Goal: Task Accomplishment & Management: Use online tool/utility

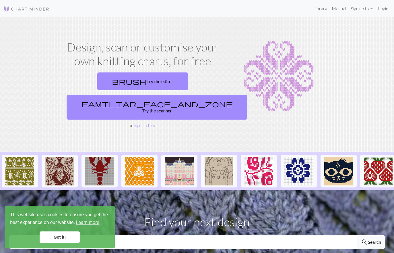
click at [115, 84] on link "brush Try the editor" at bounding box center [142, 81] width 91 height 18
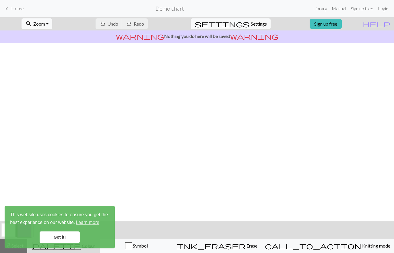
click at [334, 25] on link "Sign up free" at bounding box center [326, 24] width 32 height 10
click at [65, 237] on link "Got it!" at bounding box center [60, 236] width 40 height 11
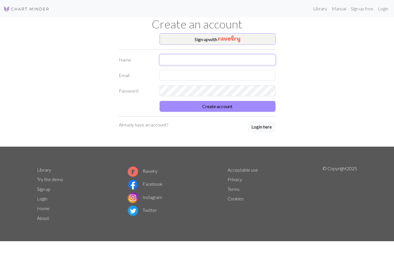
click at [196, 59] on input "text" at bounding box center [218, 59] width 116 height 11
type input "[PERSON_NAME]"
click at [216, 76] on input "[PERSON_NAME][EMAIL_ADDRESS][PERSON_NAME][DOMAIN_NAME]" at bounding box center [218, 75] width 116 height 11
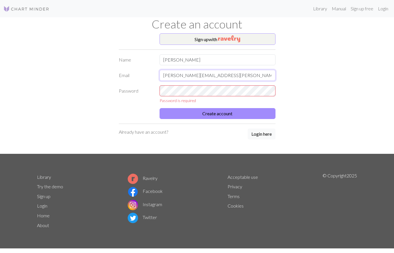
type input "[PERSON_NAME][EMAIL_ADDRESS][PERSON_NAME][DOMAIN_NAME]"
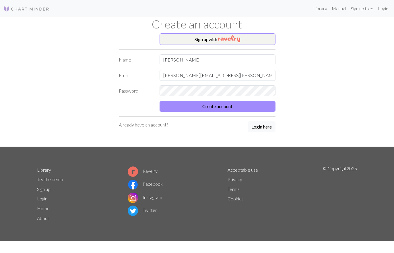
click at [250, 37] on button "Sign up with" at bounding box center [218, 38] width 116 height 11
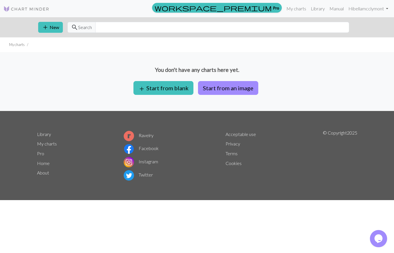
click at [156, 93] on button "add Start from blank" at bounding box center [163, 88] width 60 height 14
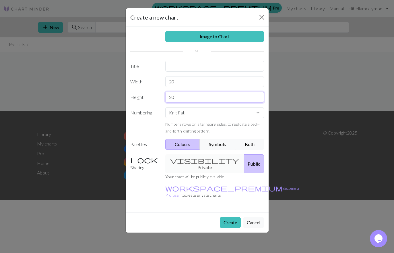
click at [180, 101] on input "20" at bounding box center [214, 97] width 99 height 11
type input "2"
type input "24"
type input "2"
type input "24"
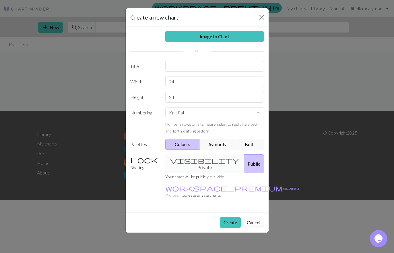
click at [233, 217] on button "Create" at bounding box center [230, 222] width 21 height 11
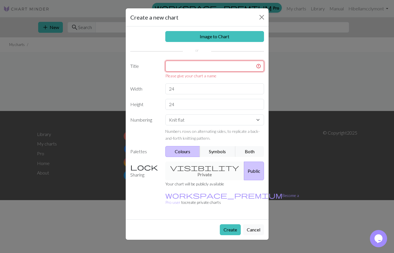
click at [189, 67] on input "text" at bounding box center [214, 66] width 99 height 11
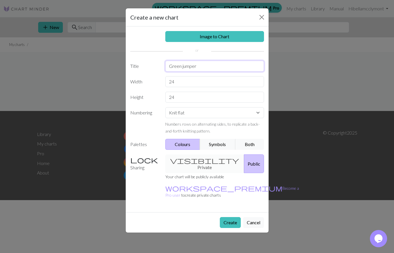
type input "Green jumper"
click at [228, 217] on button "Create" at bounding box center [230, 222] width 21 height 11
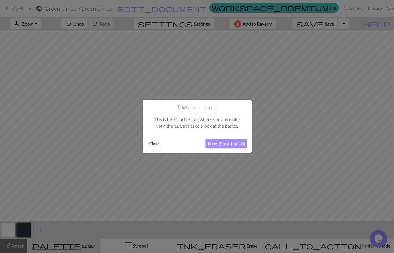
click at [222, 144] on button "Next (Step 1 of 10)" at bounding box center [227, 143] width 42 height 9
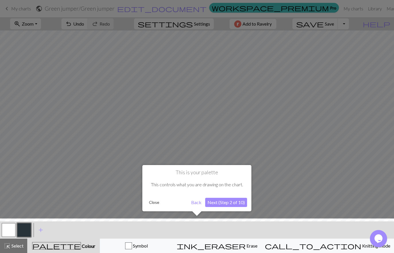
click at [220, 204] on button "Next (Step 2 of 10)" at bounding box center [226, 202] width 42 height 9
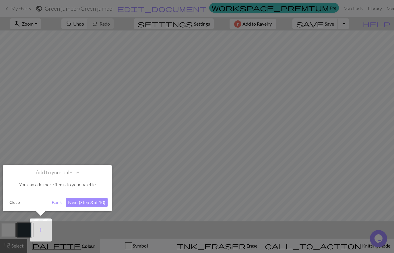
click at [86, 202] on button "Next (Step 3 of 10)" at bounding box center [87, 202] width 42 height 9
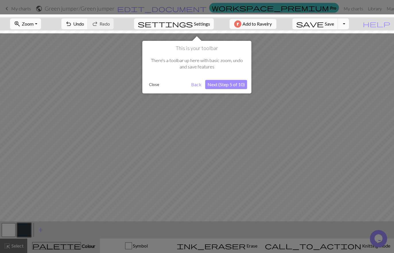
click at [222, 85] on button "Next (Step 5 of 10)" at bounding box center [226, 84] width 42 height 9
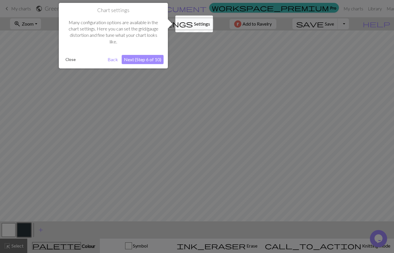
click at [148, 58] on button "Next (Step 6 of 10)" at bounding box center [143, 59] width 42 height 9
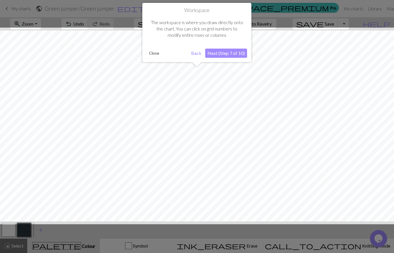
click at [223, 55] on button "Next (Step 7 of 10)" at bounding box center [226, 53] width 42 height 9
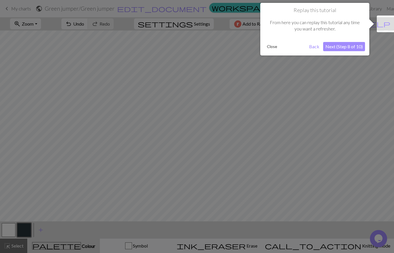
click at [339, 49] on button "Next (Step 8 of 10)" at bounding box center [344, 46] width 42 height 9
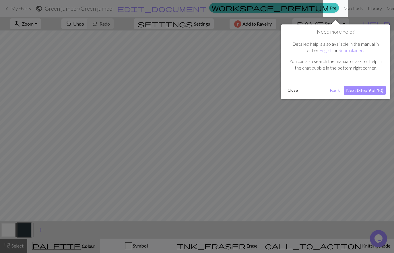
click at [353, 91] on button "Next (Step 9 of 10)" at bounding box center [365, 90] width 42 height 9
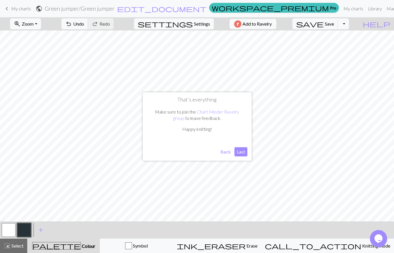
click at [240, 152] on button "Last" at bounding box center [241, 151] width 13 height 9
click at [25, 231] on button "button" at bounding box center [24, 230] width 14 height 14
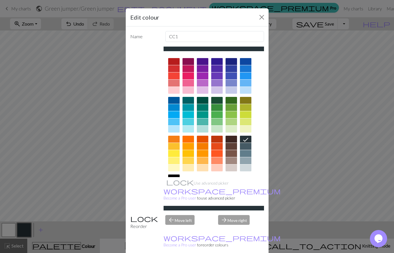
click at [230, 100] on div at bounding box center [231, 100] width 11 height 7
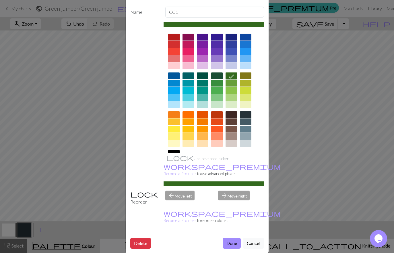
scroll to position [24, 0]
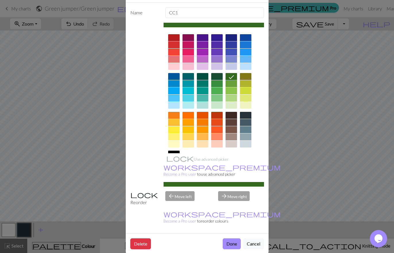
click at [229, 238] on button "Done" at bounding box center [232, 243] width 18 height 11
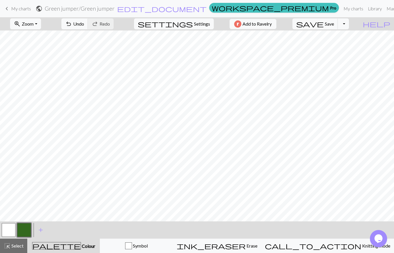
click at [36, 234] on button "add Add a colour" at bounding box center [41, 229] width 14 height 14
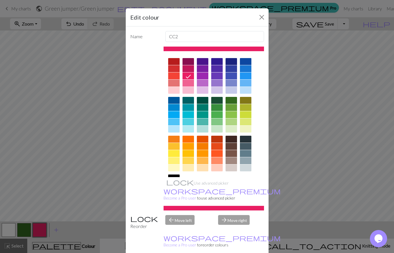
click at [247, 90] on div at bounding box center [245, 90] width 11 height 7
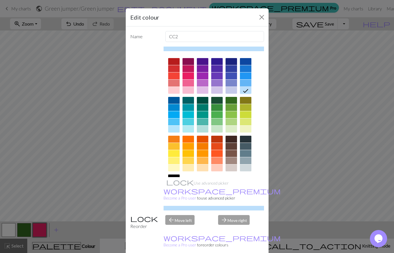
click at [175, 131] on div at bounding box center [173, 128] width 11 height 7
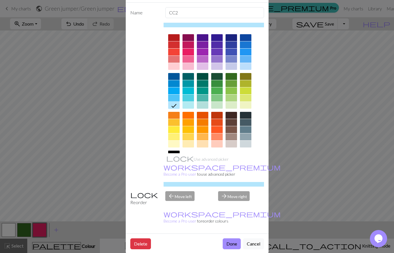
click at [229, 238] on button "Done" at bounding box center [232, 243] width 18 height 11
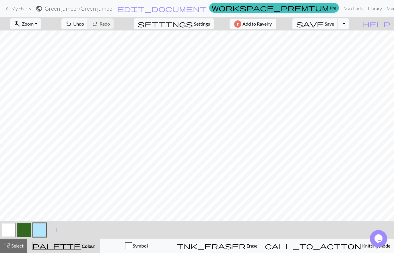
click at [56, 228] on span "add" at bounding box center [56, 230] width 7 height 8
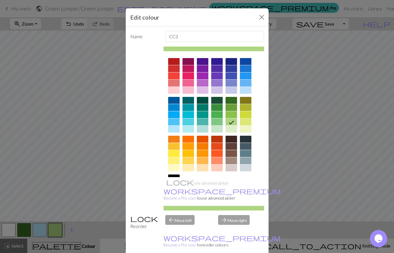
click at [229, 167] on div at bounding box center [231, 167] width 11 height 7
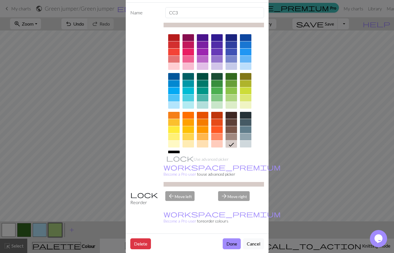
click at [226, 238] on button "Done" at bounding box center [232, 243] width 18 height 11
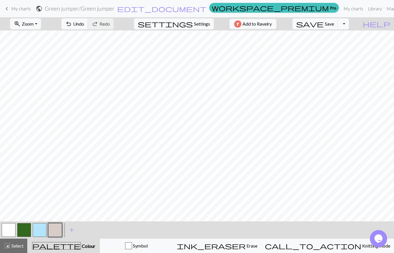
click at [72, 230] on span "add" at bounding box center [71, 230] width 7 height 8
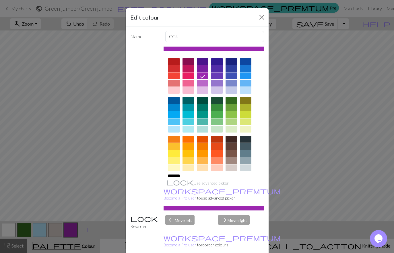
click at [187, 169] on div at bounding box center [188, 167] width 11 height 7
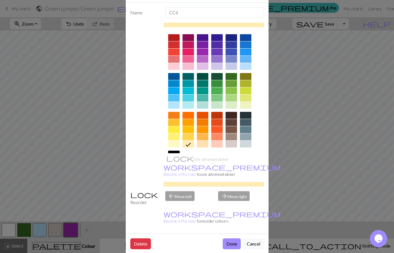
click at [231, 238] on button "Done" at bounding box center [232, 243] width 18 height 11
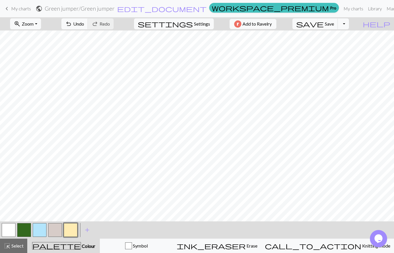
click at [86, 230] on span "add" at bounding box center [87, 230] width 7 height 8
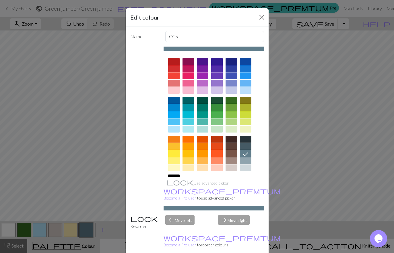
click at [187, 100] on div at bounding box center [188, 100] width 11 height 7
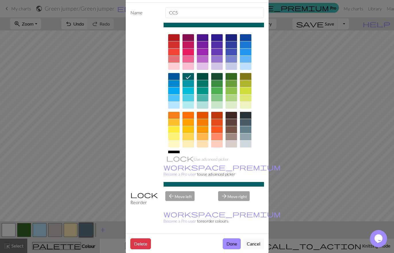
click at [225, 238] on button "Done" at bounding box center [232, 243] width 18 height 11
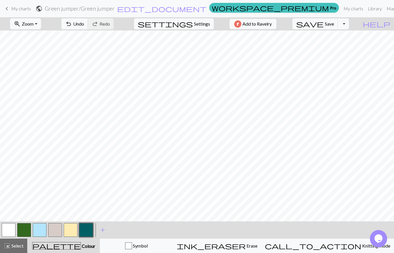
click at [25, 232] on button "button" at bounding box center [24, 230] width 14 height 14
click at [334, 24] on span "Save" at bounding box center [329, 23] width 9 height 5
click at [334, 25] on span "Save" at bounding box center [329, 23] width 9 height 5
click at [148, 246] on span "Symbol" at bounding box center [140, 245] width 16 height 5
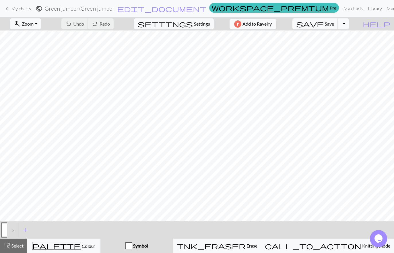
click at [332, 246] on span "call_to_action" at bounding box center [313, 245] width 96 height 8
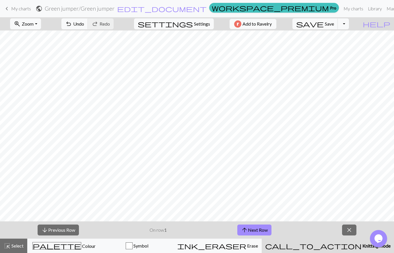
click at [63, 247] on span "palette" at bounding box center [57, 245] width 48 height 8
